Goal: Transaction & Acquisition: Book appointment/travel/reservation

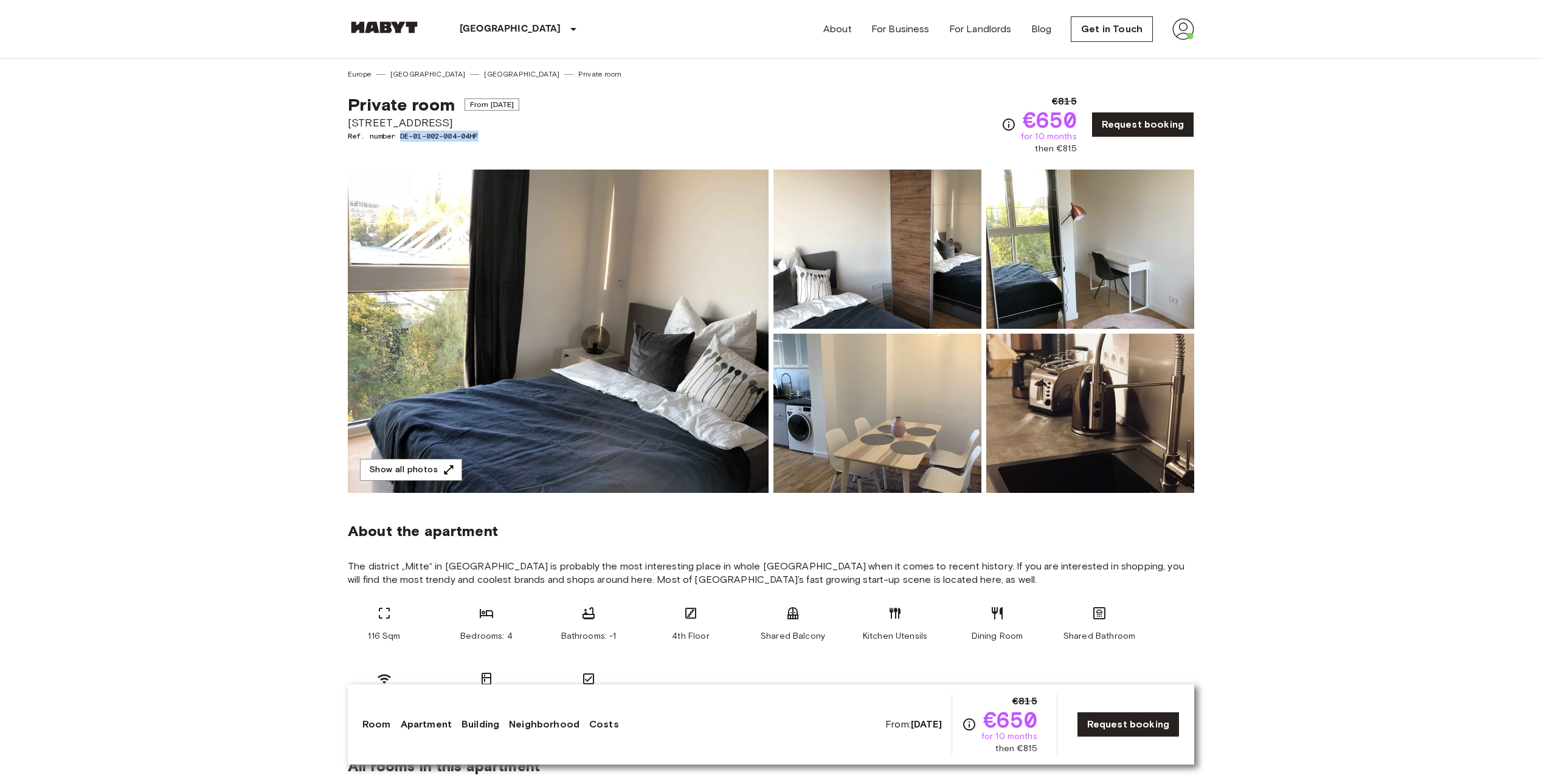
drag, startPoint x: 401, startPoint y: 134, endPoint x: 573, endPoint y: 136, distance: 172.0
click at [573, 136] on div "Private room From [DATE] [STREET_ADDRESS]. number DE-01-002-004-04HF €815 €650 …" at bounding box center [771, 118] width 846 height 75
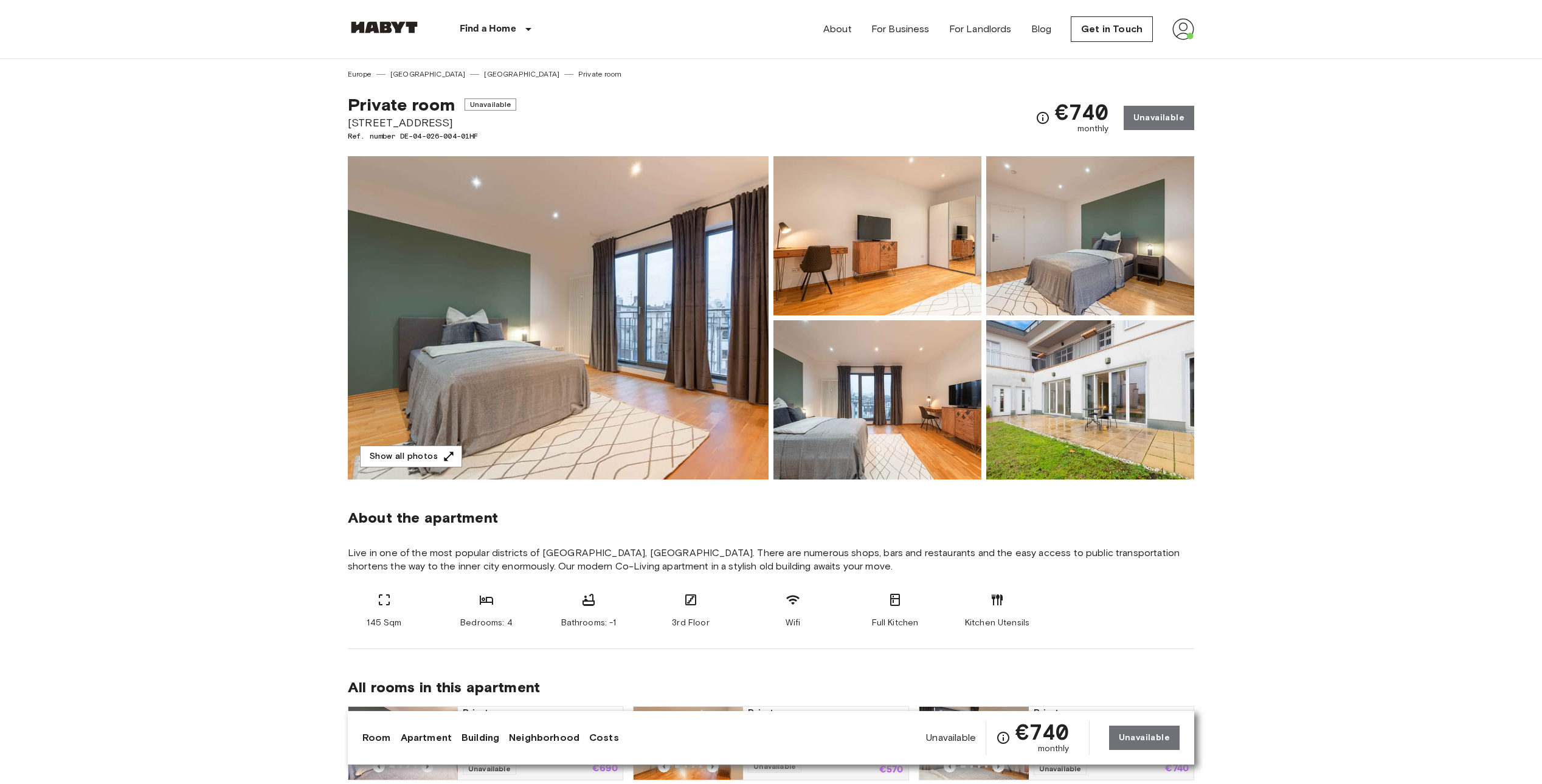
drag, startPoint x: 347, startPoint y: 121, endPoint x: 541, endPoint y: 123, distance: 194.0
click at [541, 123] on div "Private room Unavailable Leipziger Straße 41-43 Ref. number DE-04-026-004-01HF …" at bounding box center [771, 111] width 846 height 62
copy span "Leipziger Straße 41-43"
